Goal: Transaction & Acquisition: Purchase product/service

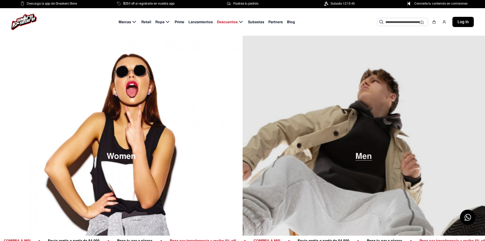
click at [372, 117] on img at bounding box center [364, 156] width 243 height 241
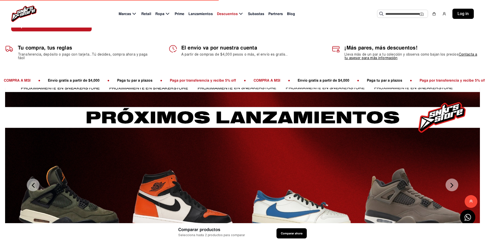
scroll to position [25, 0]
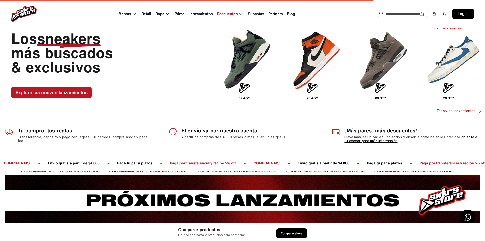
click at [310, 51] on img at bounding box center [315, 60] width 60 height 88
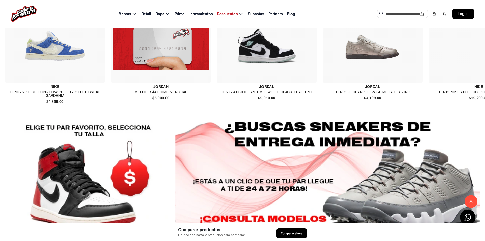
scroll to position [509, 0]
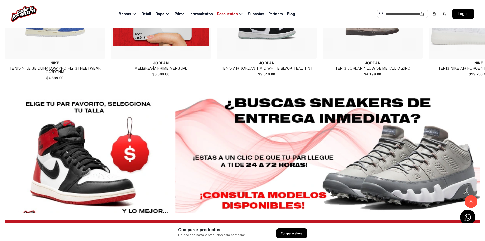
click at [262, 44] on img at bounding box center [267, 22] width 96 height 60
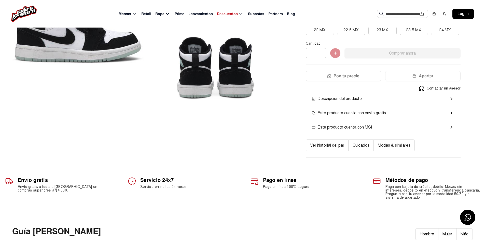
scroll to position [127, 0]
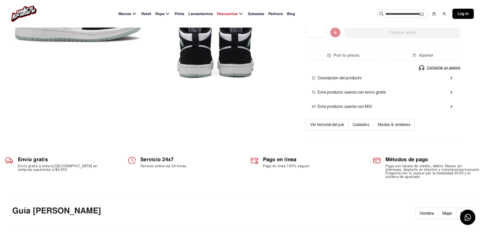
click at [319, 119] on button "Ver historial del par" at bounding box center [327, 125] width 43 height 12
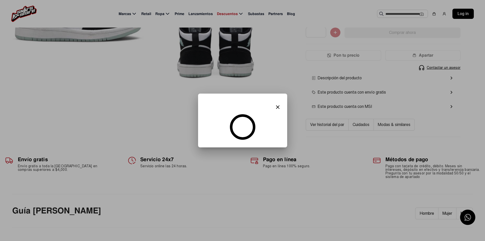
scroll to position [0, 0]
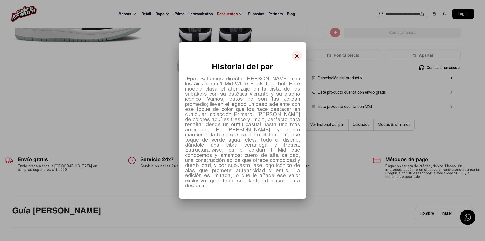
click at [296, 59] on mat-icon "close" at bounding box center [297, 56] width 6 height 6
